Goal: Check status: Check status

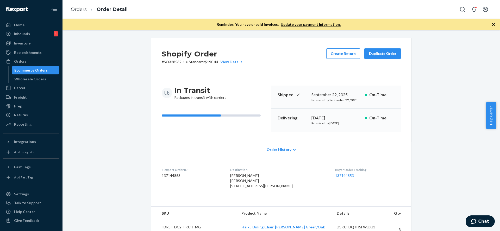
click at [30, 70] on div "Ecommerce Orders" at bounding box center [30, 70] width 33 height 5
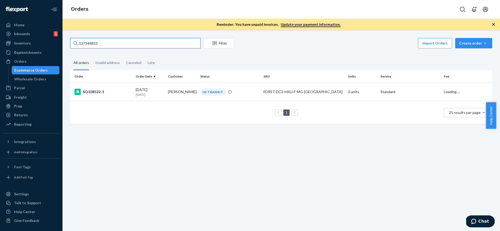
click at [98, 41] on input "137144853" at bounding box center [135, 43] width 130 height 10
paste input "6606048"
type input "136606048"
click at [228, 92] on div "DELIVERED" at bounding box center [229, 92] width 61 height 7
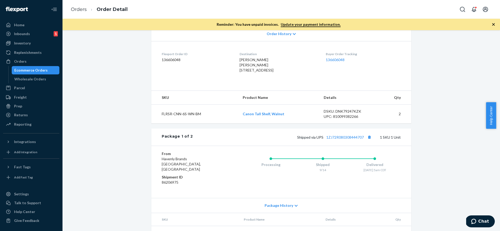
scroll to position [115, 0]
click at [366, 141] on button "Copy tracking number" at bounding box center [369, 138] width 7 height 7
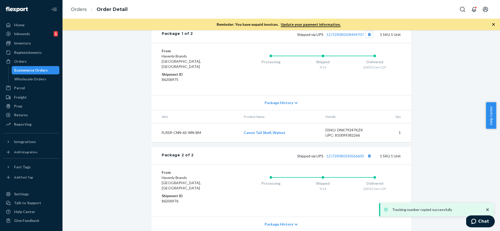
scroll to position [258, 0]
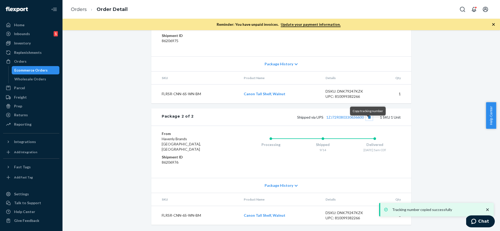
click at [367, 121] on button "Copy tracking number" at bounding box center [369, 117] width 7 height 7
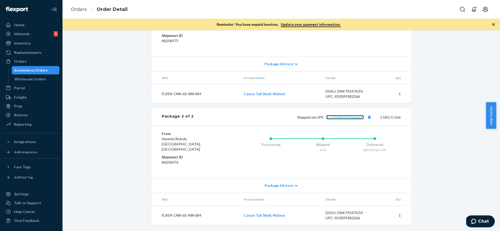
click at [355, 120] on link "1ZJ72R080330636600" at bounding box center [345, 117] width 38 height 4
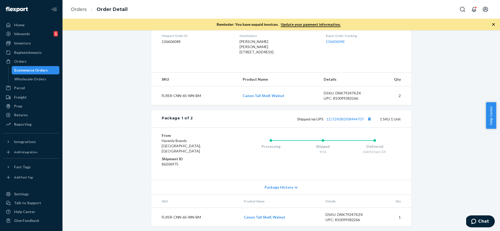
scroll to position [135, 0]
click at [367, 121] on button "Copy tracking number" at bounding box center [369, 118] width 7 height 7
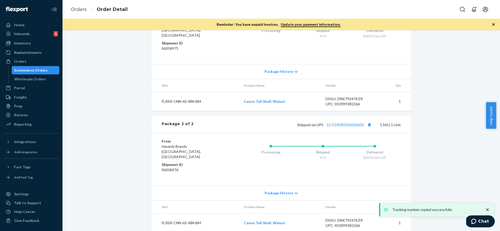
scroll to position [258, 0]
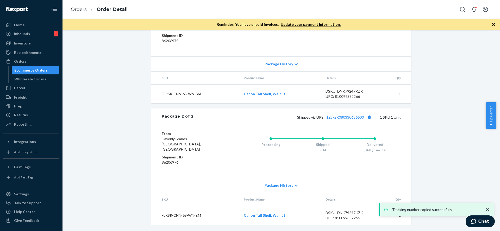
click at [488, 209] on icon "close toast" at bounding box center [487, 210] width 3 height 3
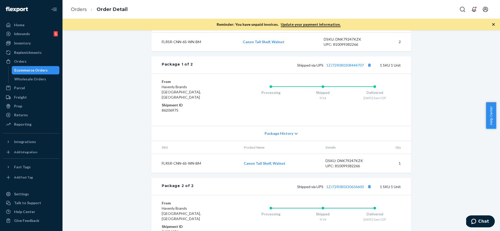
scroll to position [189, 0]
click at [33, 69] on div "Ecommerce Orders" at bounding box center [30, 70] width 33 height 5
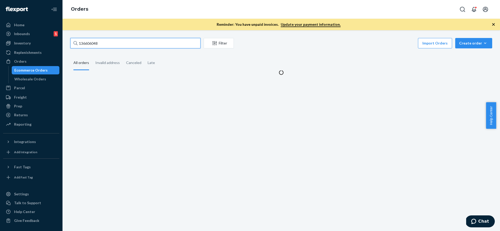
click at [150, 43] on input "136606048" at bounding box center [135, 43] width 130 height 10
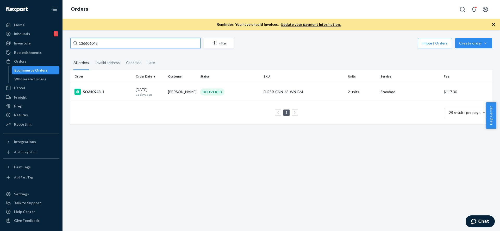
paste input "97544"
type input "97544"
